Goal: Find specific page/section: Find specific page/section

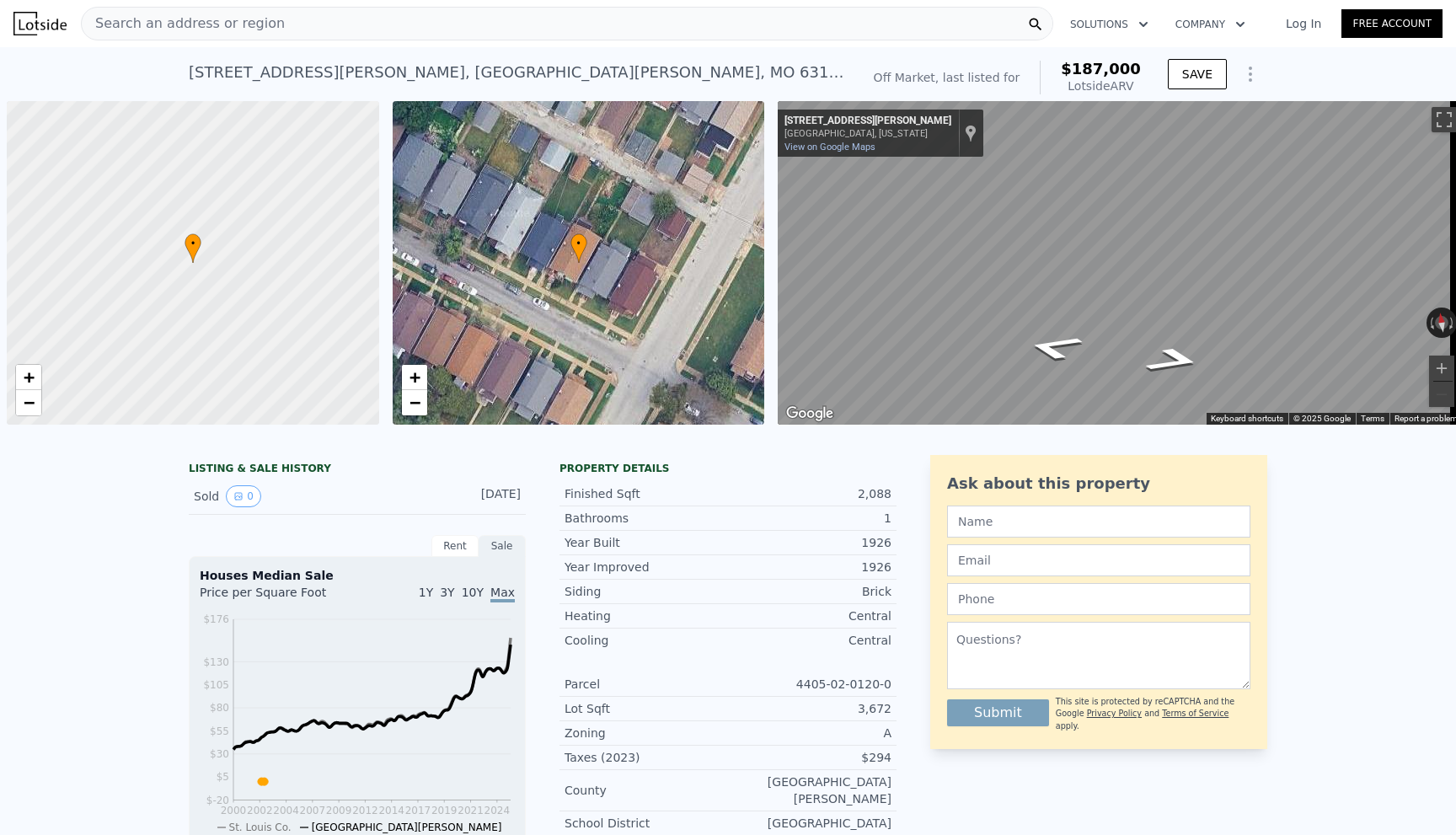
scroll to position [0, 7]
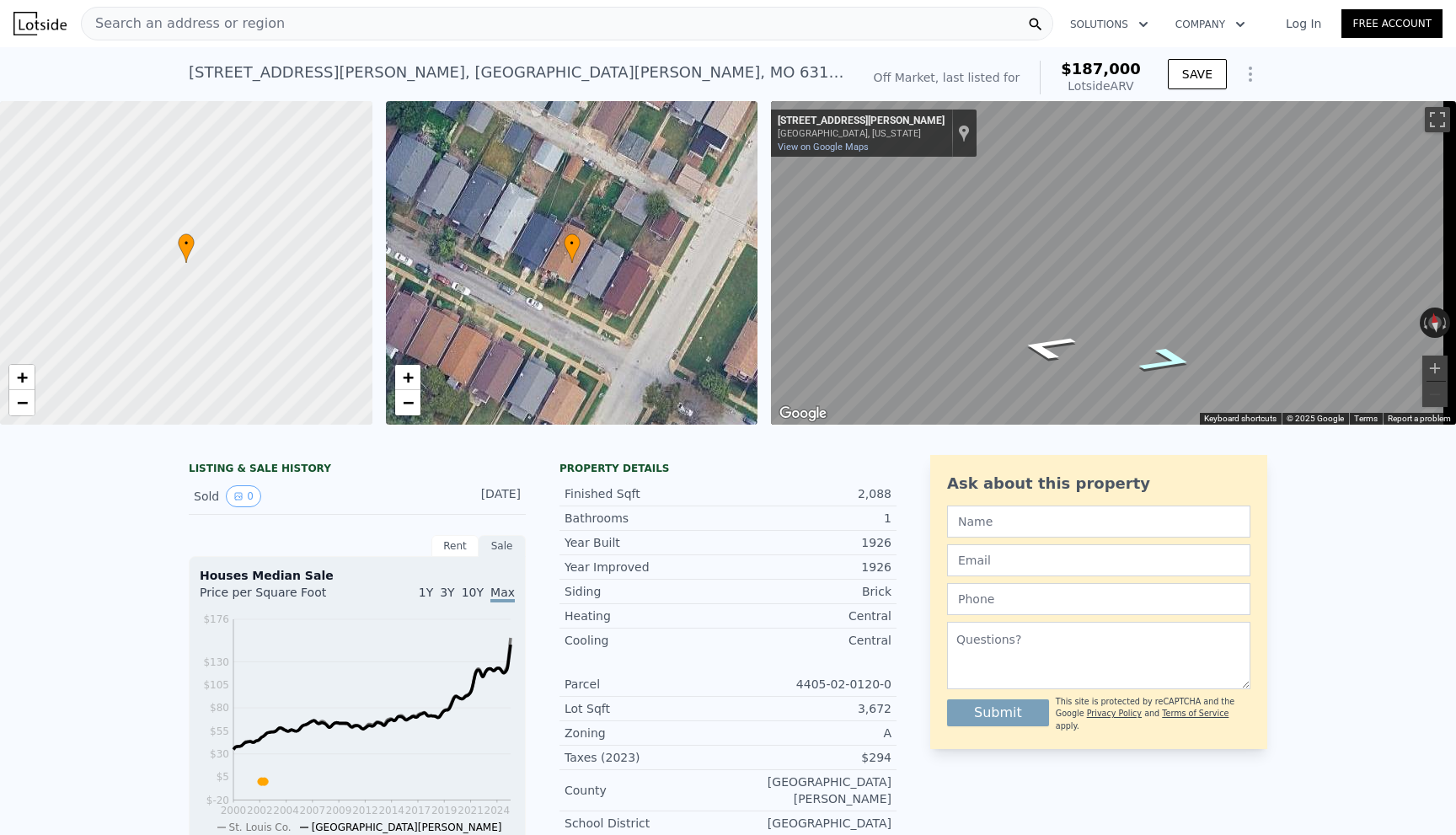
click at [1137, 361] on icon "Go East, Farlin Ave" at bounding box center [1168, 361] width 104 height 38
click at [1051, 357] on icon "Go Northwest, Farlin Ave" at bounding box center [1048, 348] width 104 height 38
click at [1051, 357] on icon "Go Northwest, Farlin Ave" at bounding box center [1048, 347] width 104 height 38
click at [1175, 364] on icon "Go East, Farlin Ave" at bounding box center [1168, 361] width 104 height 38
click at [159, 43] on nav "Search an address or region Solutions Company Open main menu Log In Free Account" at bounding box center [728, 23] width 1456 height 47
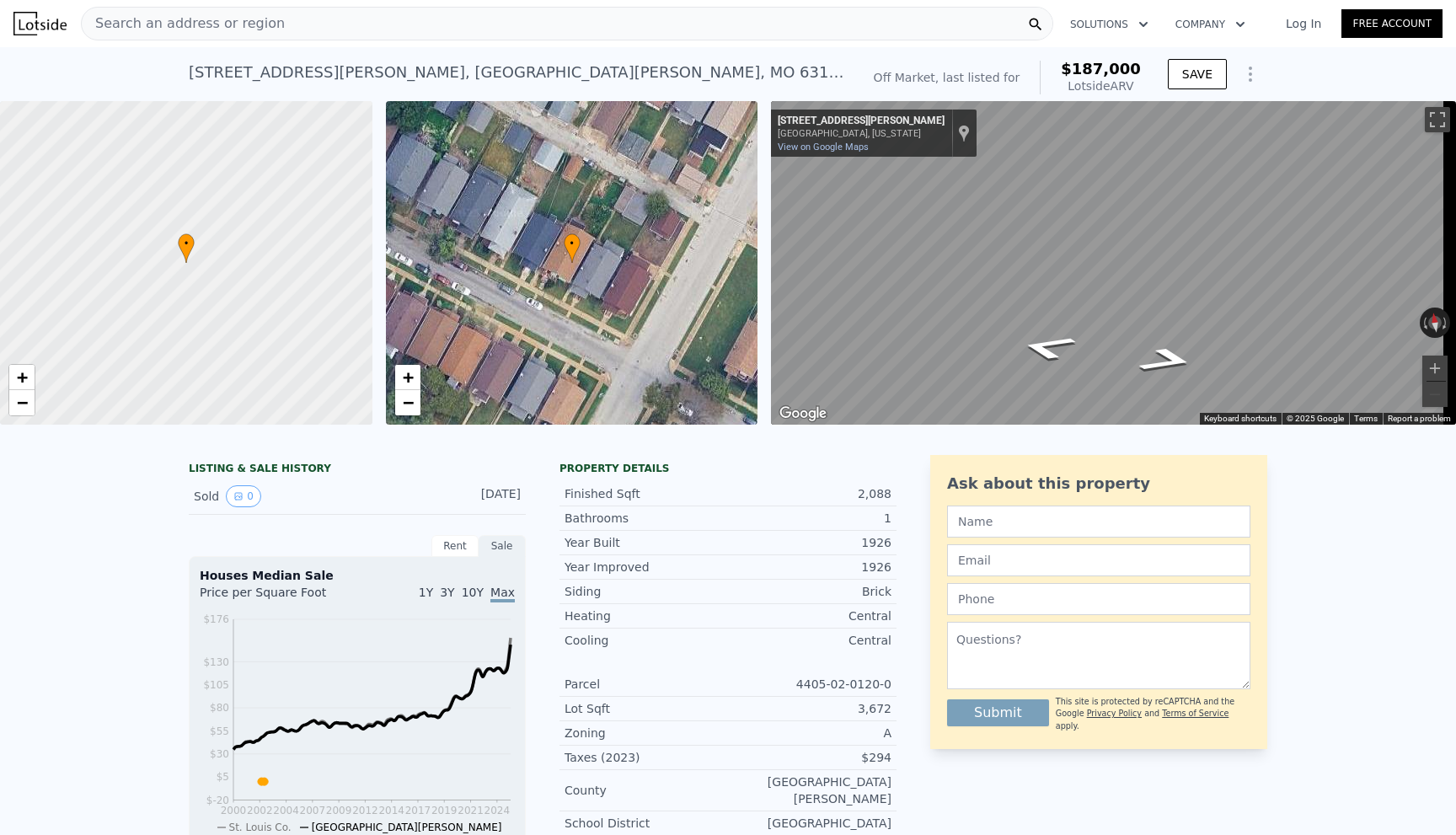
click at [175, 28] on span "Search an address or region" at bounding box center [183, 23] width 203 height 20
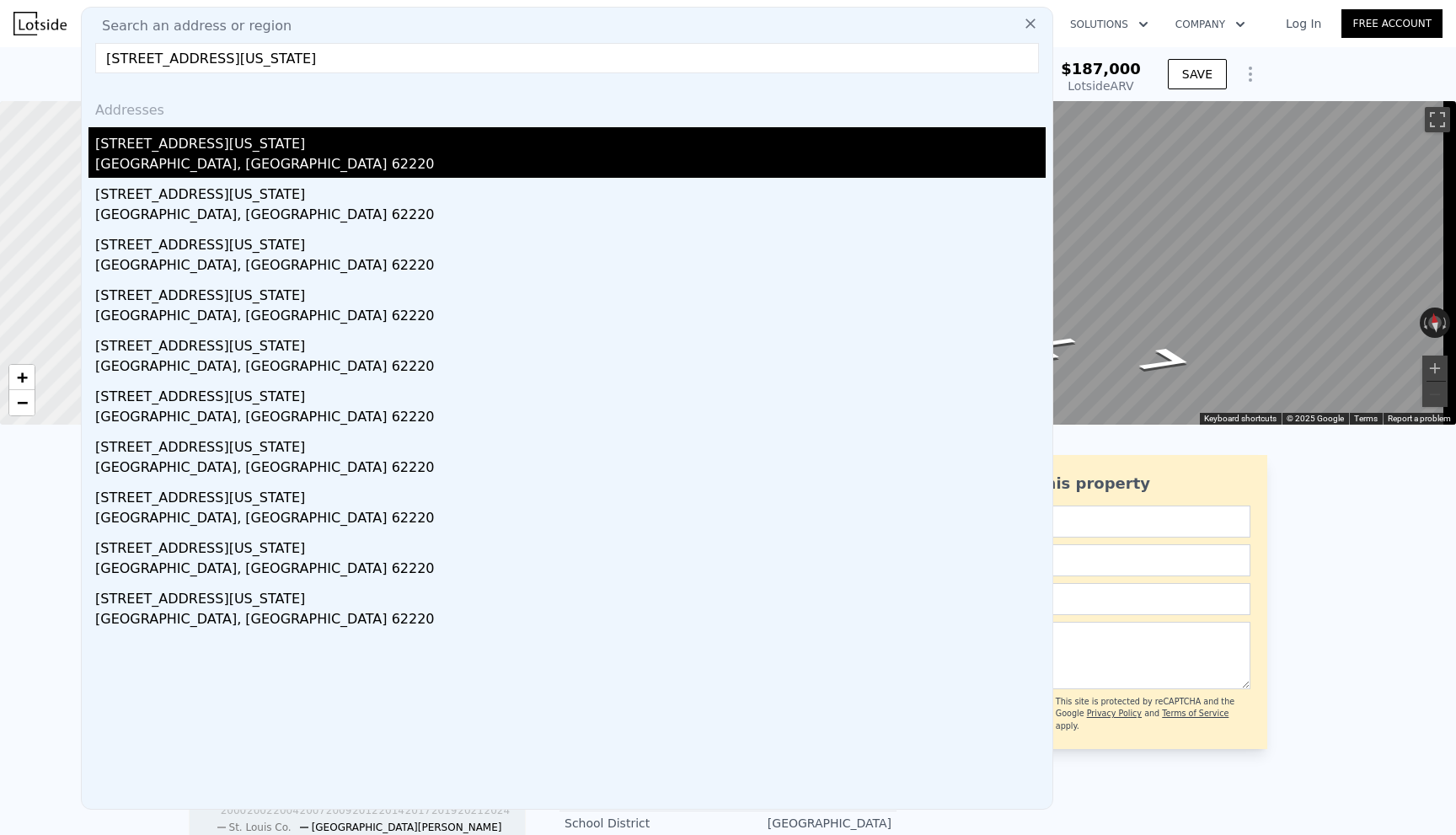
type input "[STREET_ADDRESS][US_STATE]"
click at [169, 169] on div "[GEOGRAPHIC_DATA], [GEOGRAPHIC_DATA] 62220" at bounding box center [571, 166] width 950 height 23
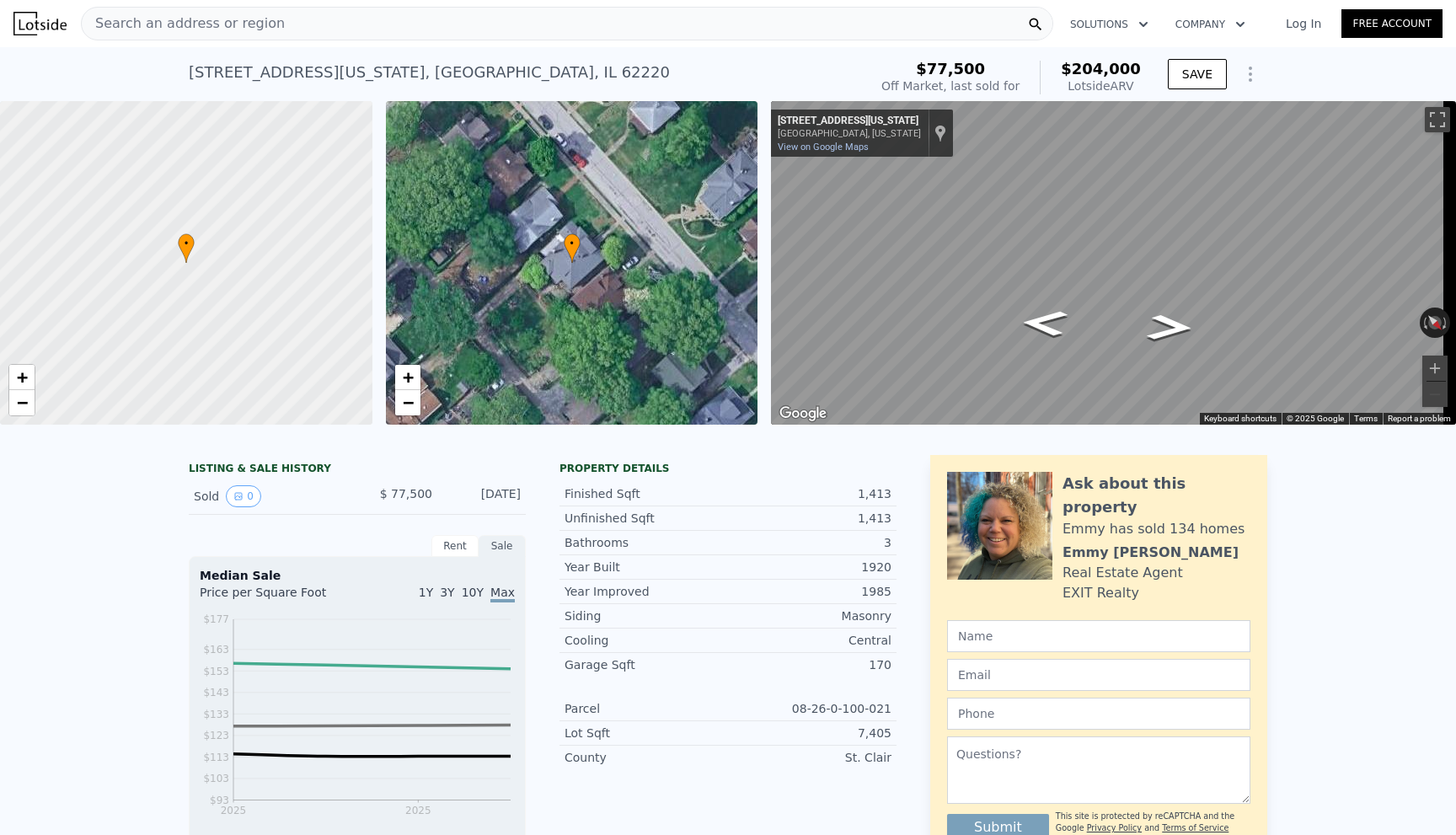
click at [160, 16] on span "Search an address or region" at bounding box center [183, 23] width 203 height 20
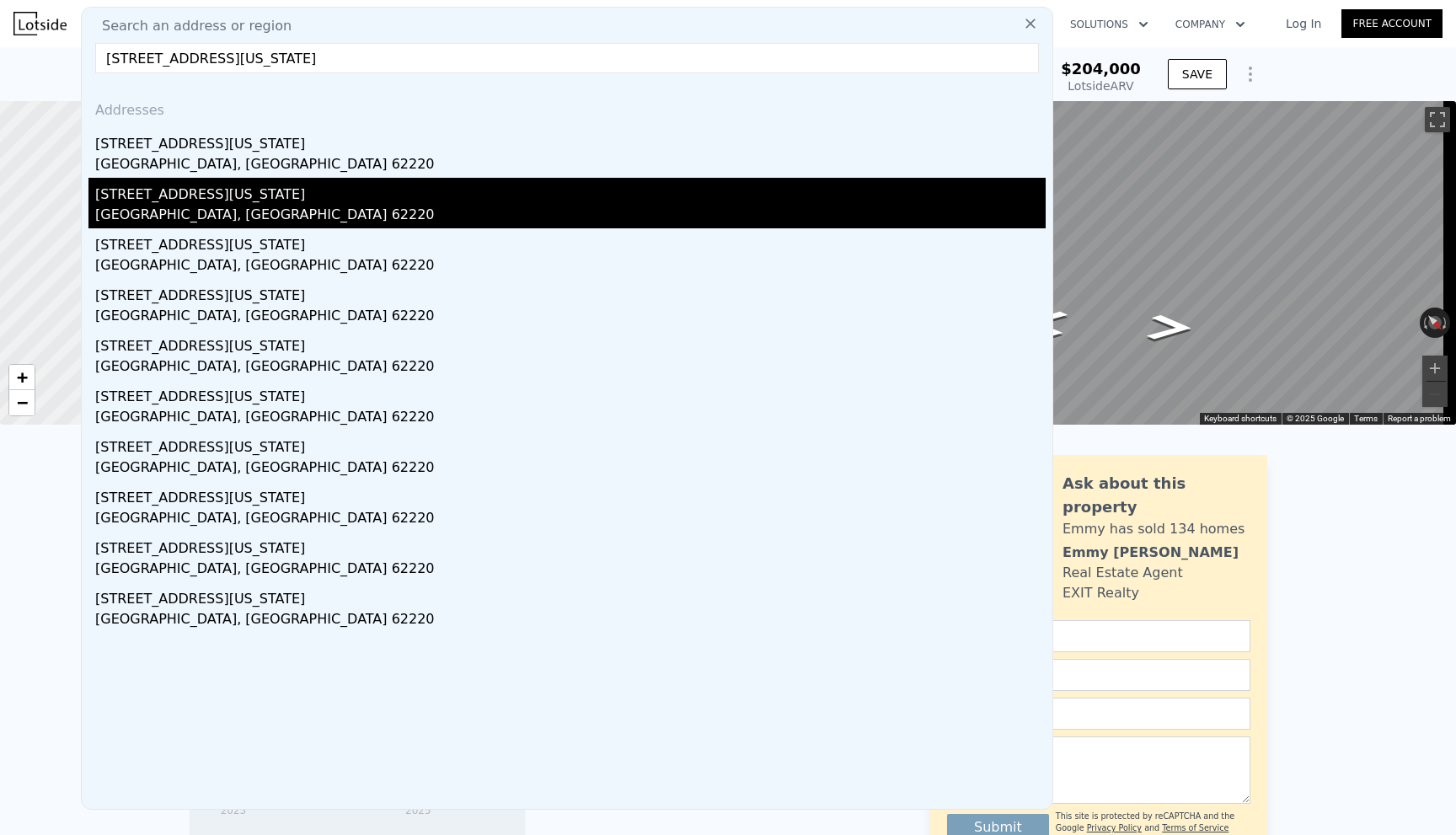
type input "[STREET_ADDRESS][US_STATE]"
click at [175, 189] on div "[STREET_ADDRESS][US_STATE]" at bounding box center [571, 191] width 950 height 27
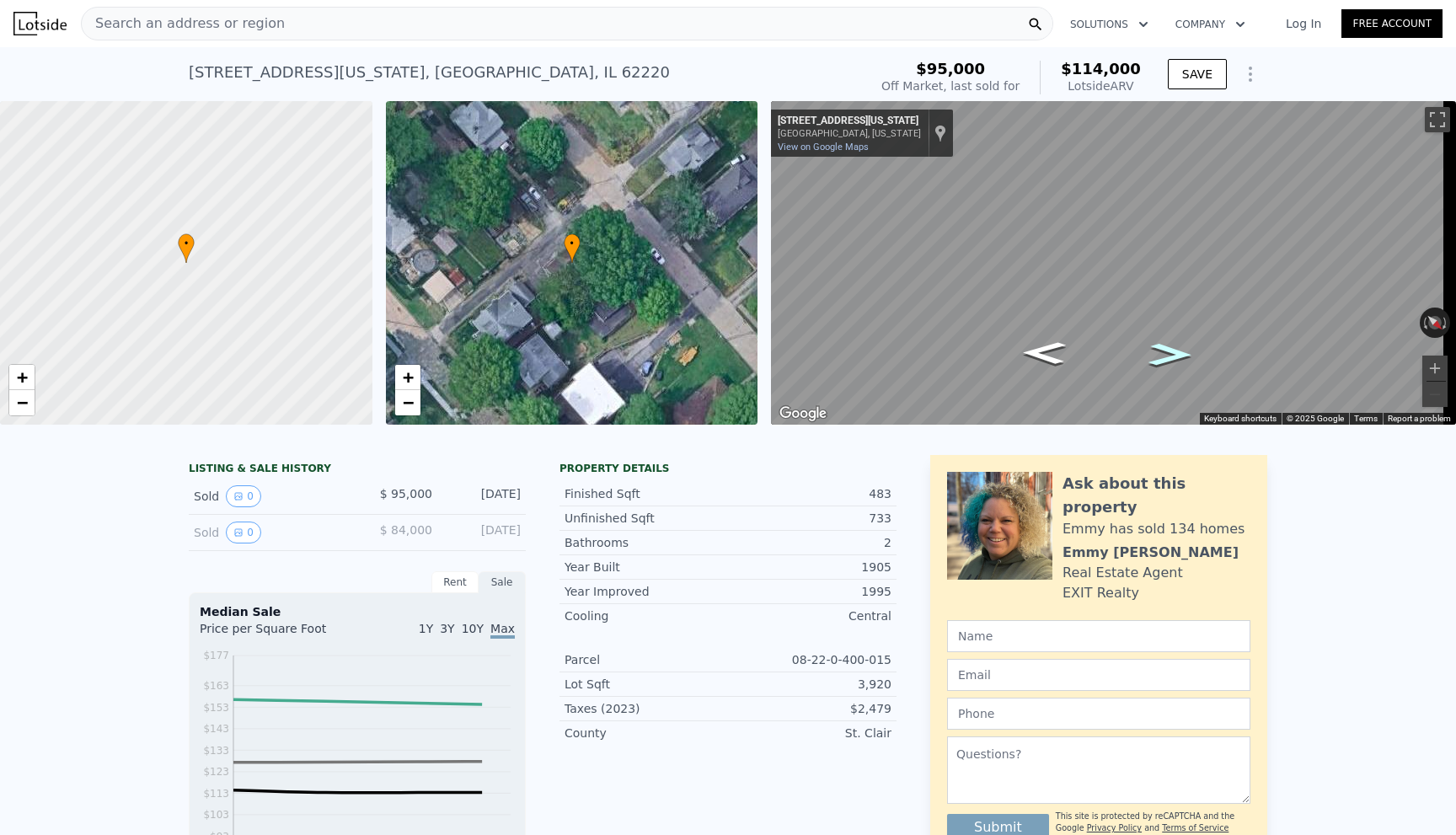
click at [1156, 365] on icon "Go Northwest, N Virginia Ave" at bounding box center [1171, 355] width 80 height 33
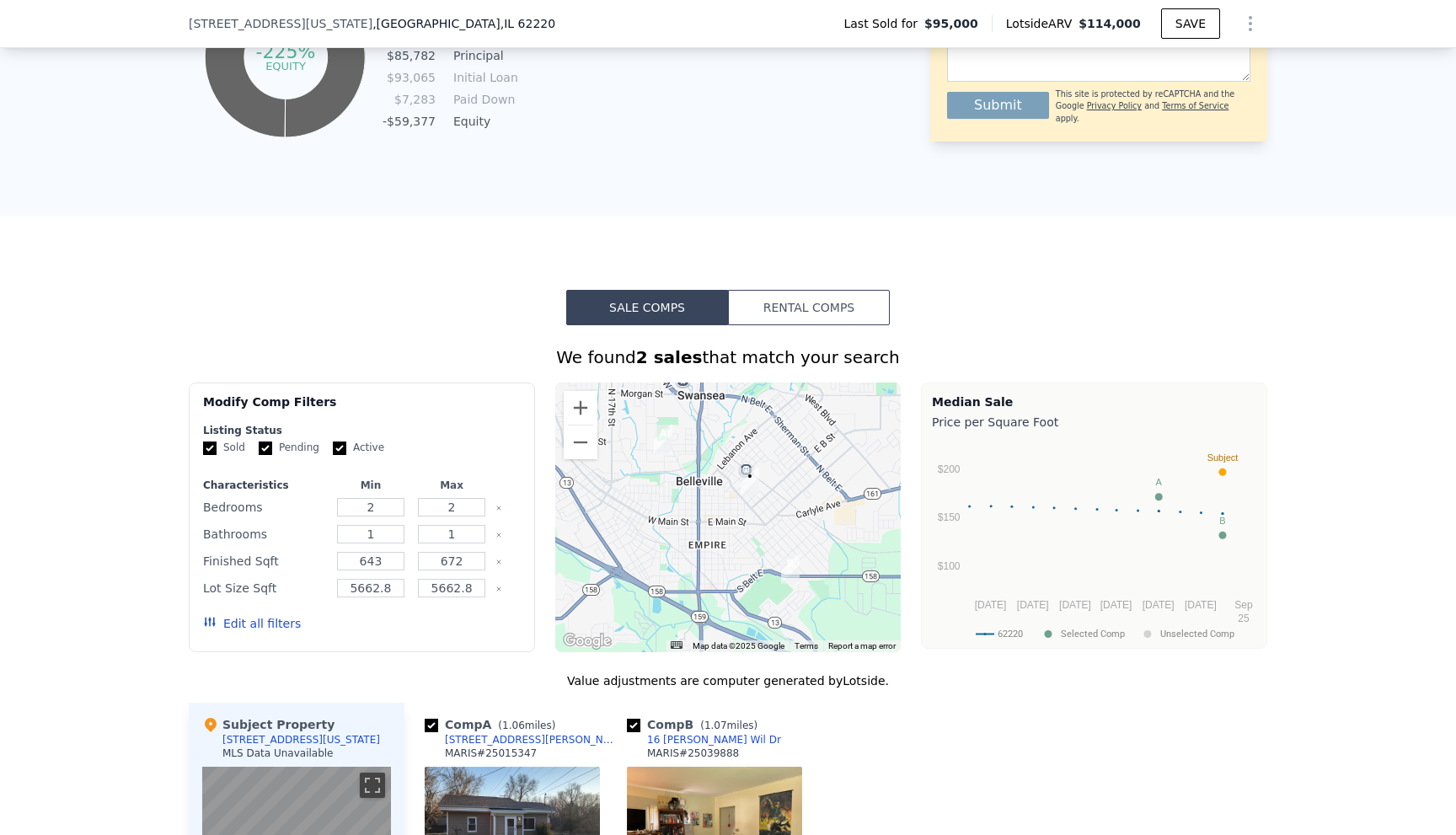
scroll to position [1005, 0]
